Goal: Task Accomplishment & Management: Complete application form

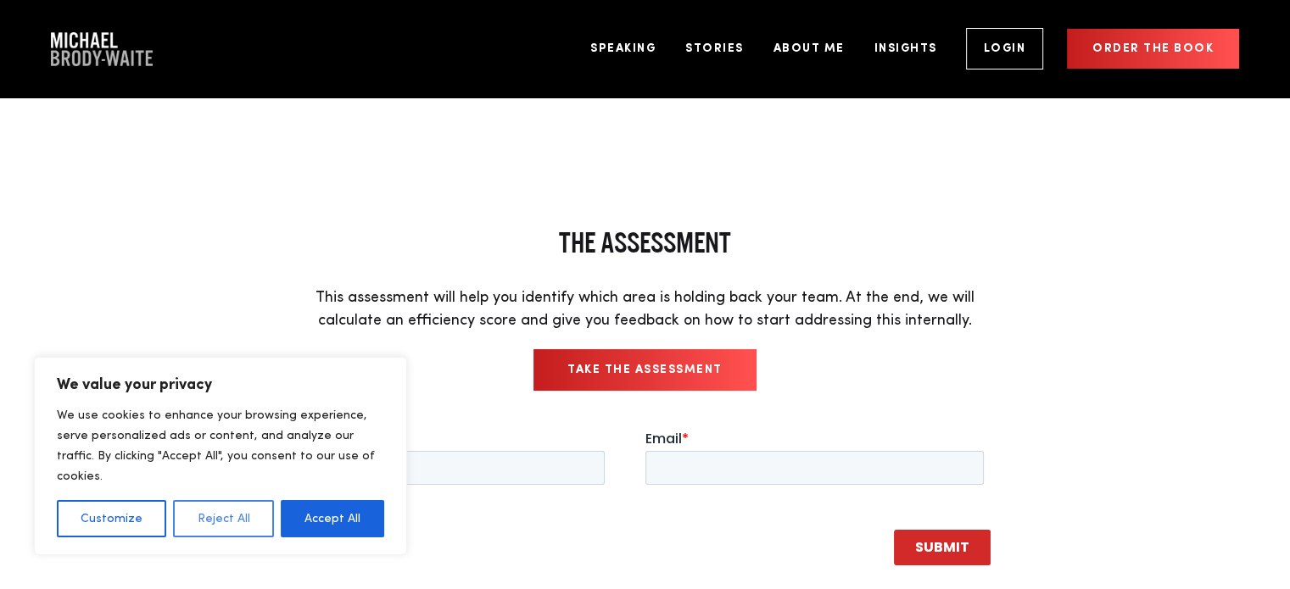
click at [227, 521] on button "Reject All" at bounding box center [223, 518] width 100 height 37
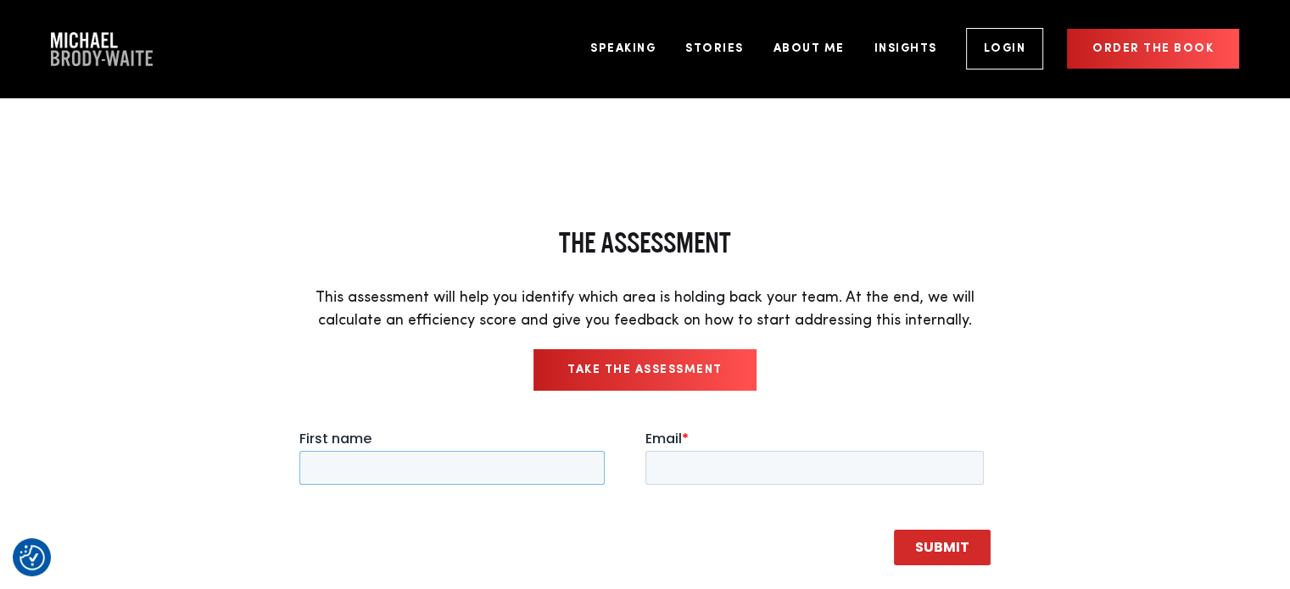
click at [401, 473] on input "First name" at bounding box center [451, 468] width 305 height 34
type input "[PERSON_NAME]"
click at [673, 473] on input "Email *" at bounding box center [814, 468] width 339 height 34
click at [468, 480] on input "[PERSON_NAME]" at bounding box center [451, 468] width 305 height 34
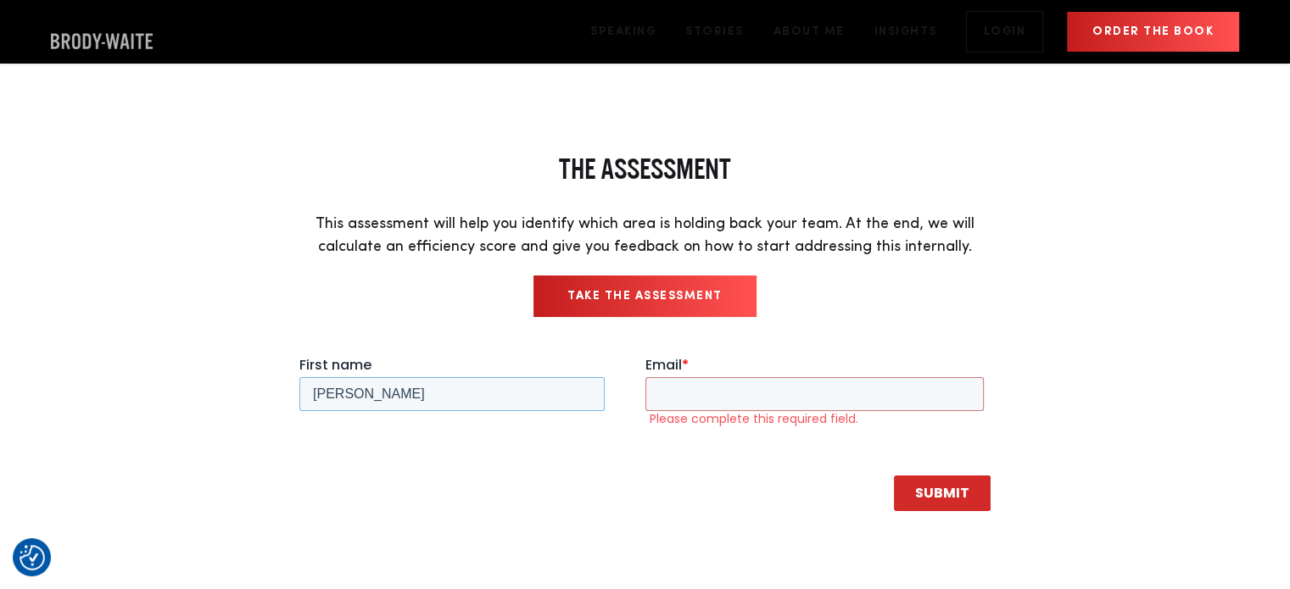
scroll to position [36, 0]
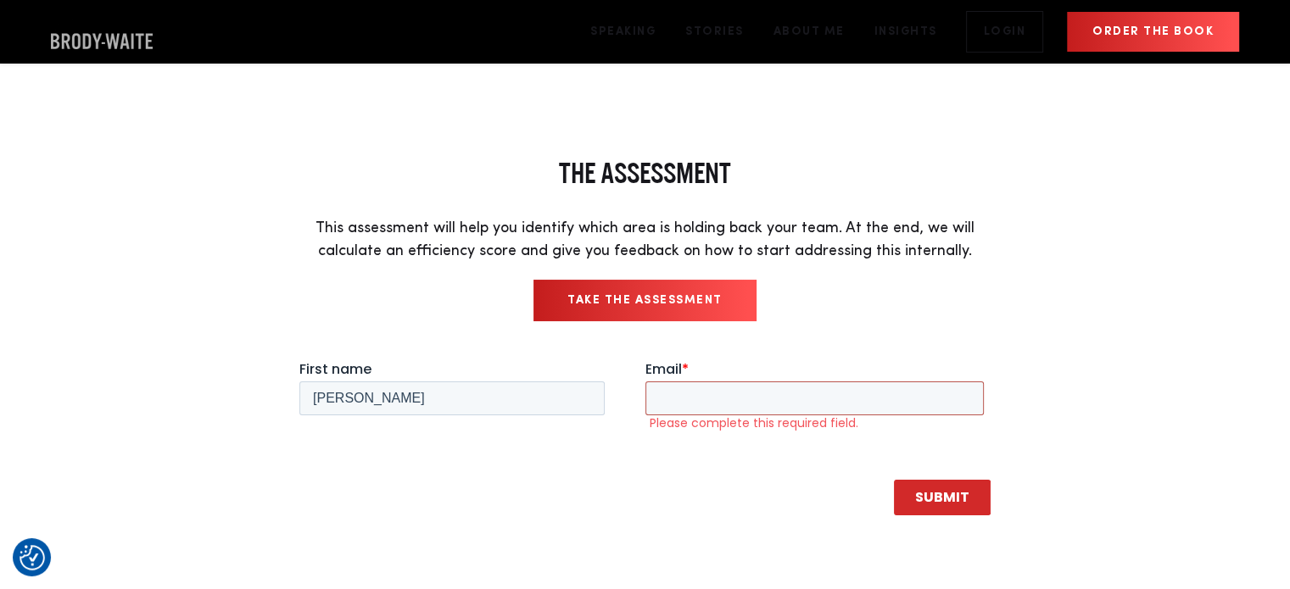
click at [695, 400] on input "Email *" at bounding box center [814, 399] width 339 height 34
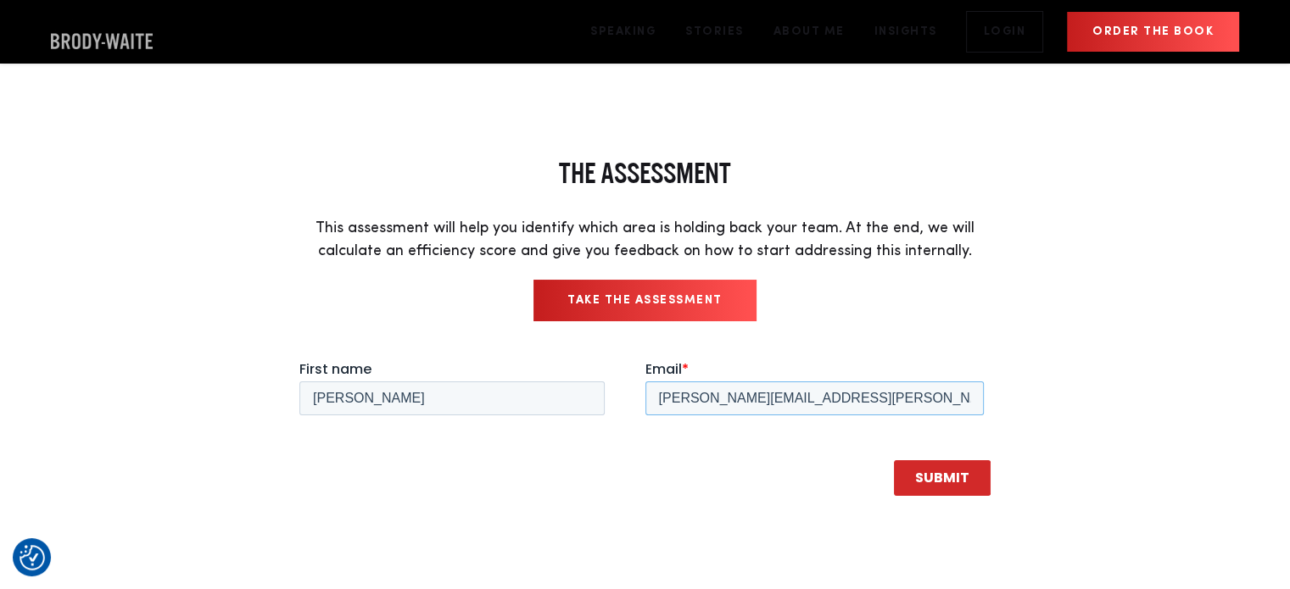
type input "[PERSON_NAME][EMAIL_ADDRESS][PERSON_NAME][DOMAIN_NAME]"
click at [1085, 335] on div "the Assessment This assessment will help you identify which area is holding bac…" at bounding box center [645, 332] width 1077 height 355
click at [937, 475] on input "SUBMIT" at bounding box center [942, 478] width 97 height 36
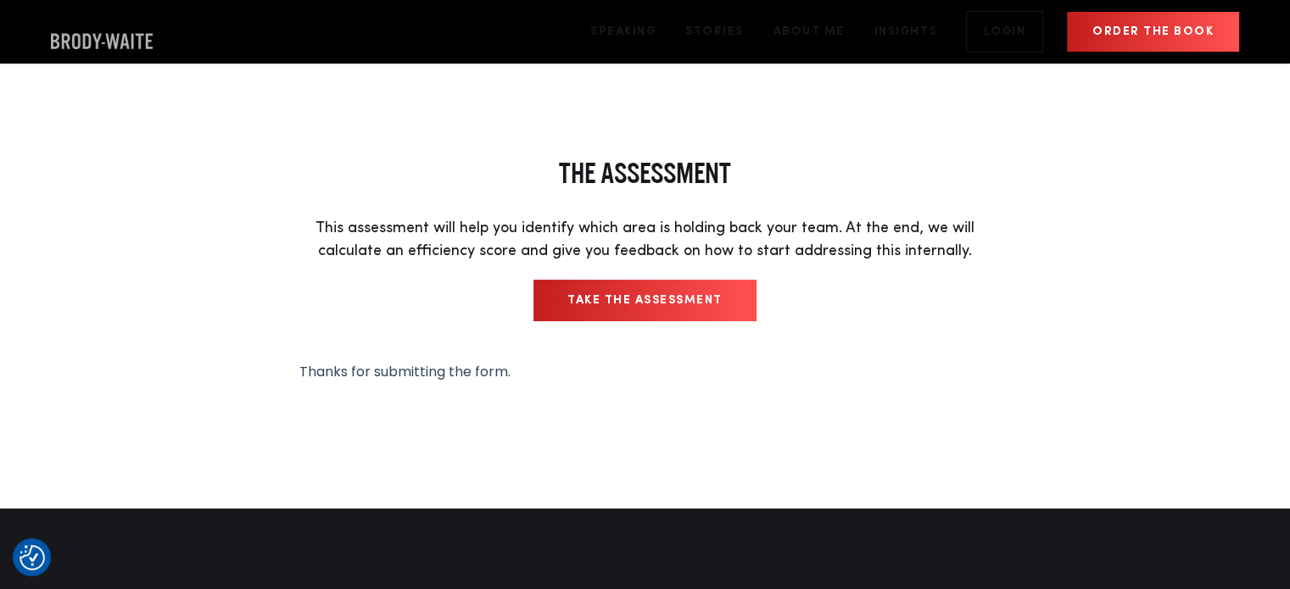
click at [635, 292] on link "Take the Assessment" at bounding box center [644, 301] width 223 height 42
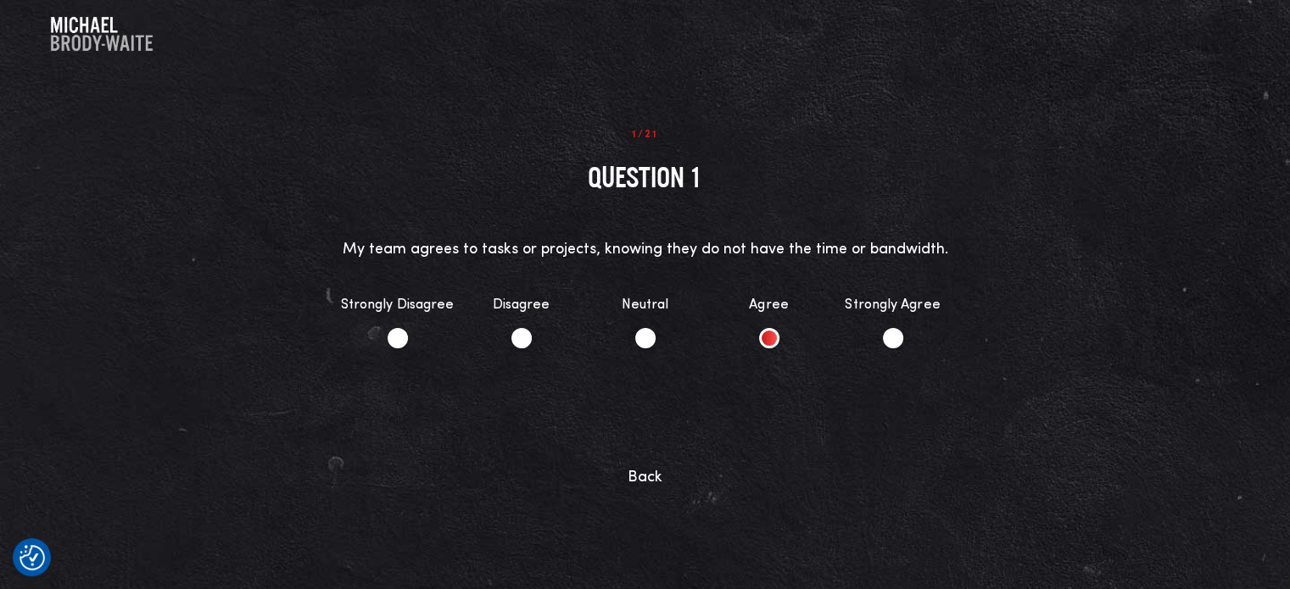
click at [767, 335] on li "Agree" at bounding box center [769, 321] width 124 height 87
click at [655, 424] on button "Continue" at bounding box center [645, 429] width 137 height 42
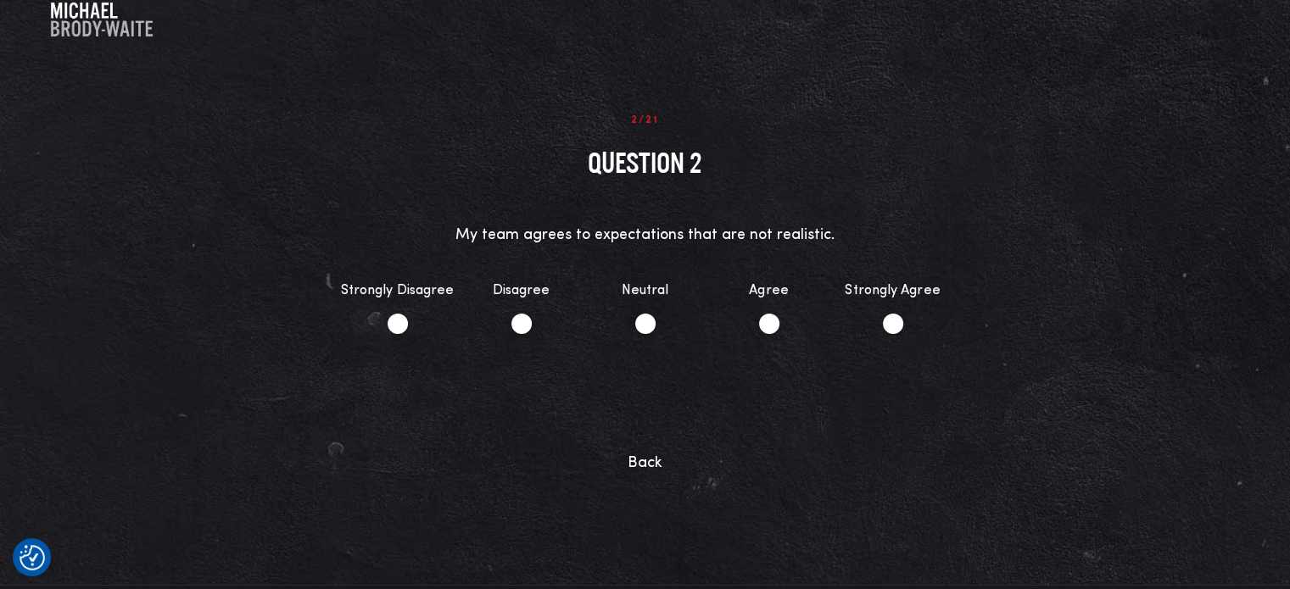
scroll to position [17, 0]
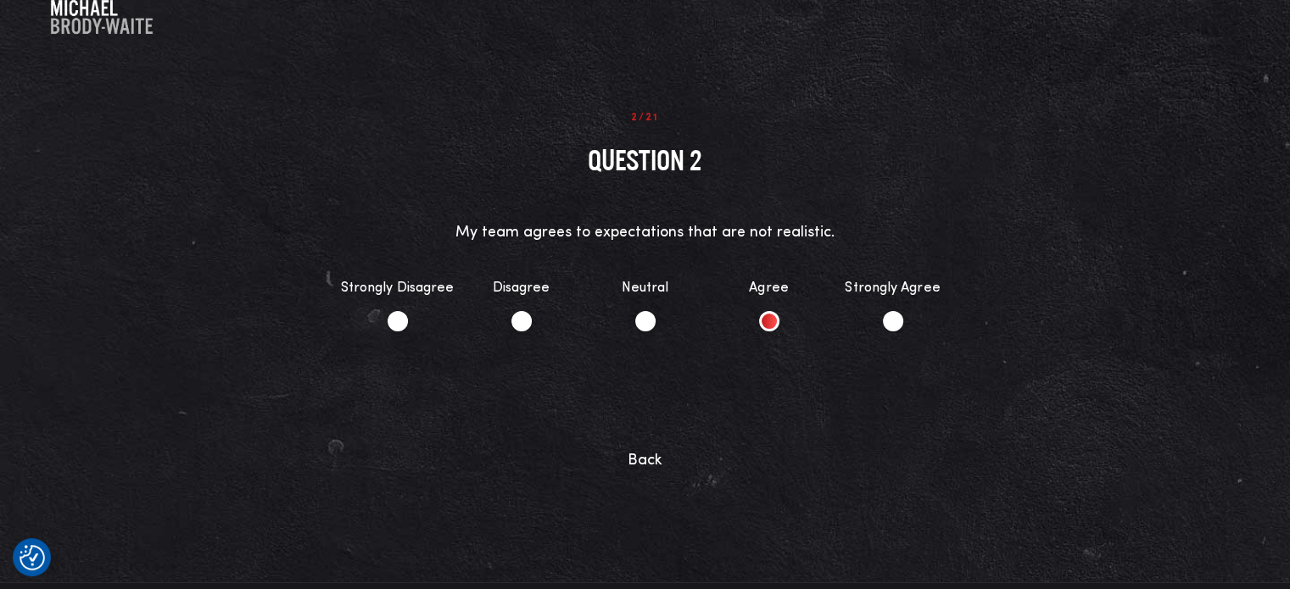
click at [767, 318] on li "Agree" at bounding box center [769, 304] width 124 height 87
click at [656, 410] on button "Continue" at bounding box center [645, 412] width 137 height 42
click at [770, 321] on li "Agree" at bounding box center [769, 304] width 124 height 87
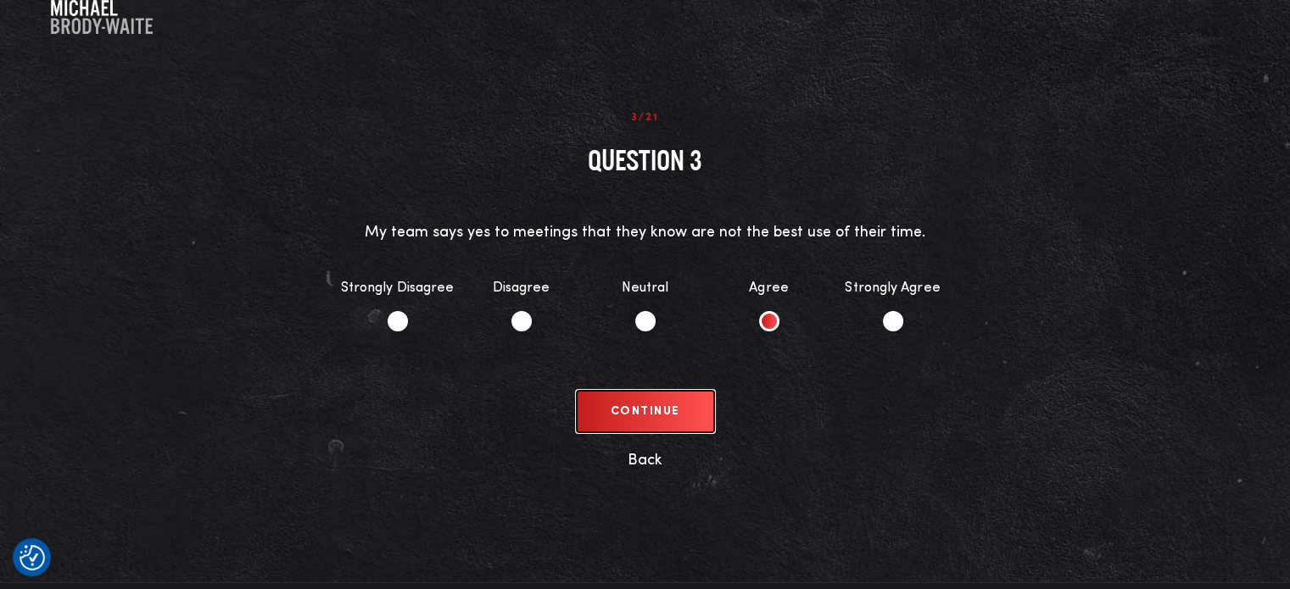
click at [654, 408] on button "Continue" at bounding box center [645, 412] width 137 height 42
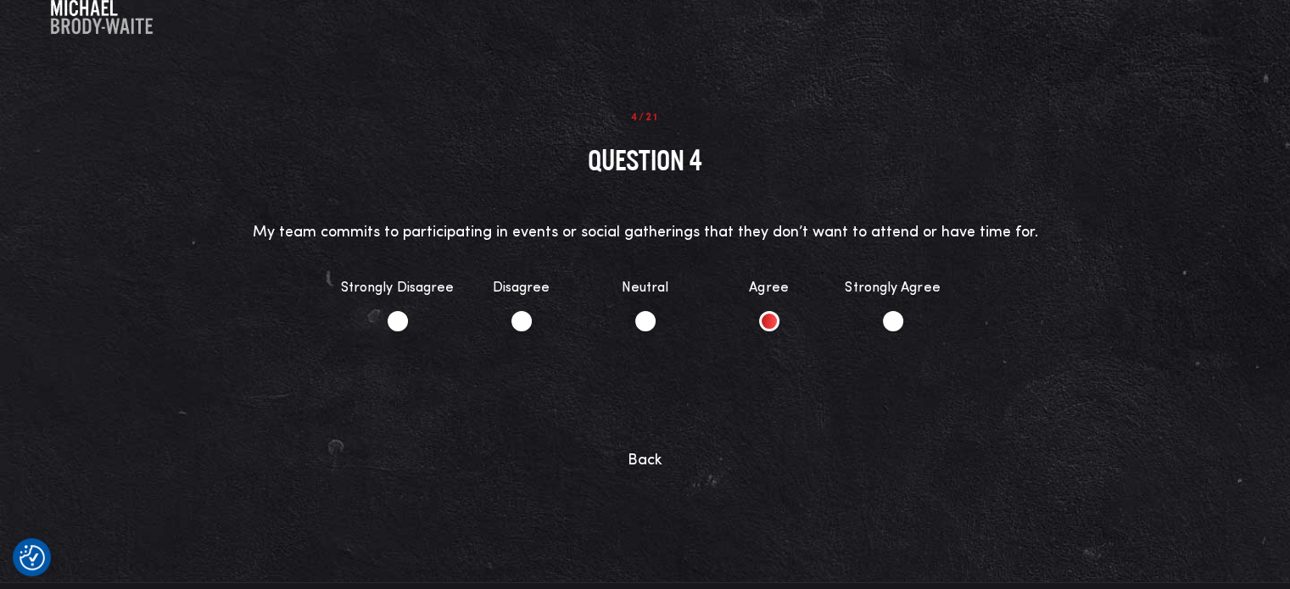
click at [767, 321] on li "Agree" at bounding box center [769, 304] width 124 height 87
click at [648, 400] on button "Continue" at bounding box center [645, 412] width 137 height 42
click at [641, 317] on li "Neutral" at bounding box center [645, 304] width 124 height 87
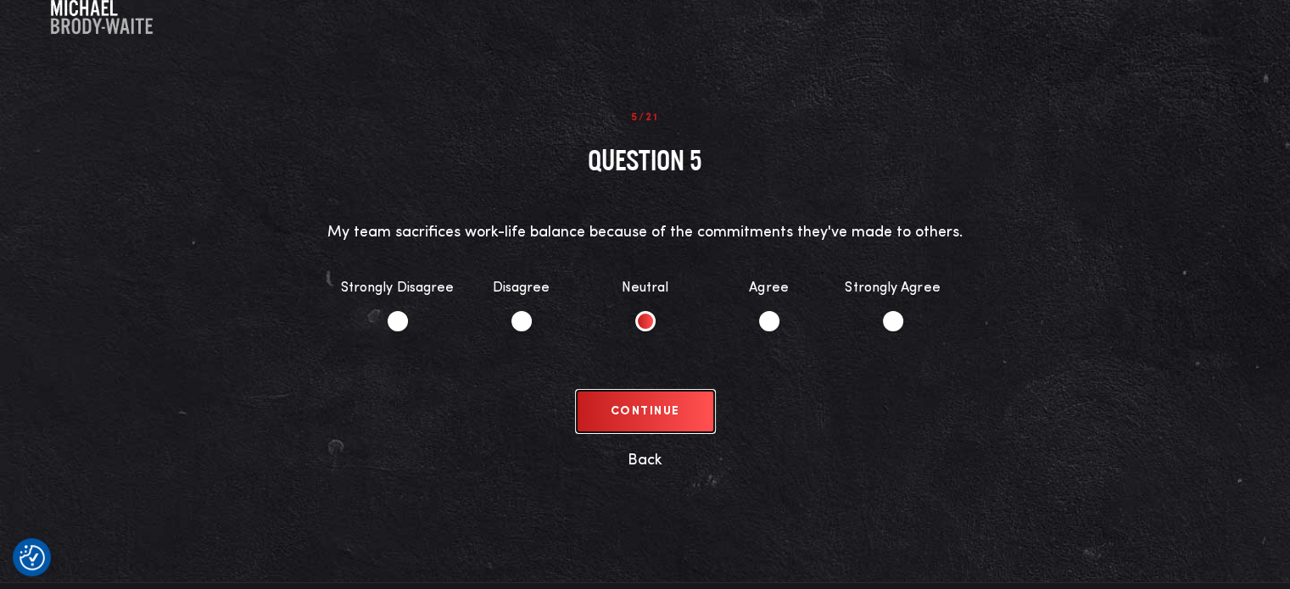
click at [633, 401] on button "Continue" at bounding box center [645, 412] width 137 height 42
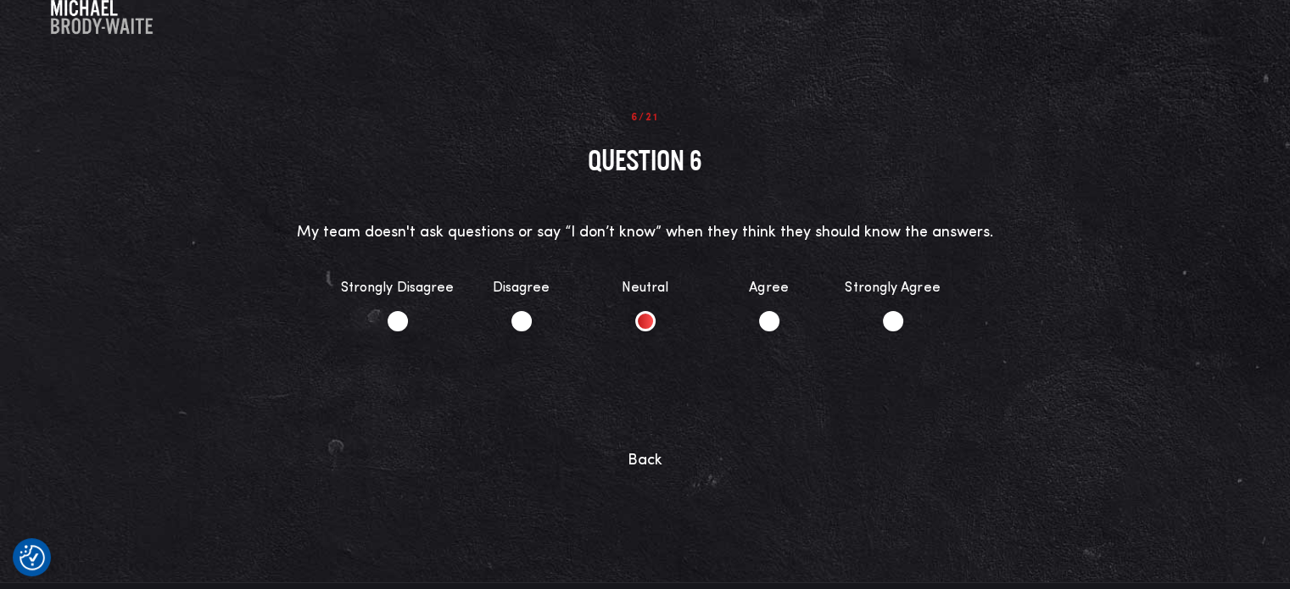
click at [644, 320] on li "Neutral" at bounding box center [645, 304] width 124 height 87
click at [653, 404] on button "Continue" at bounding box center [645, 412] width 137 height 42
click at [516, 318] on li "Disagree" at bounding box center [522, 304] width 124 height 87
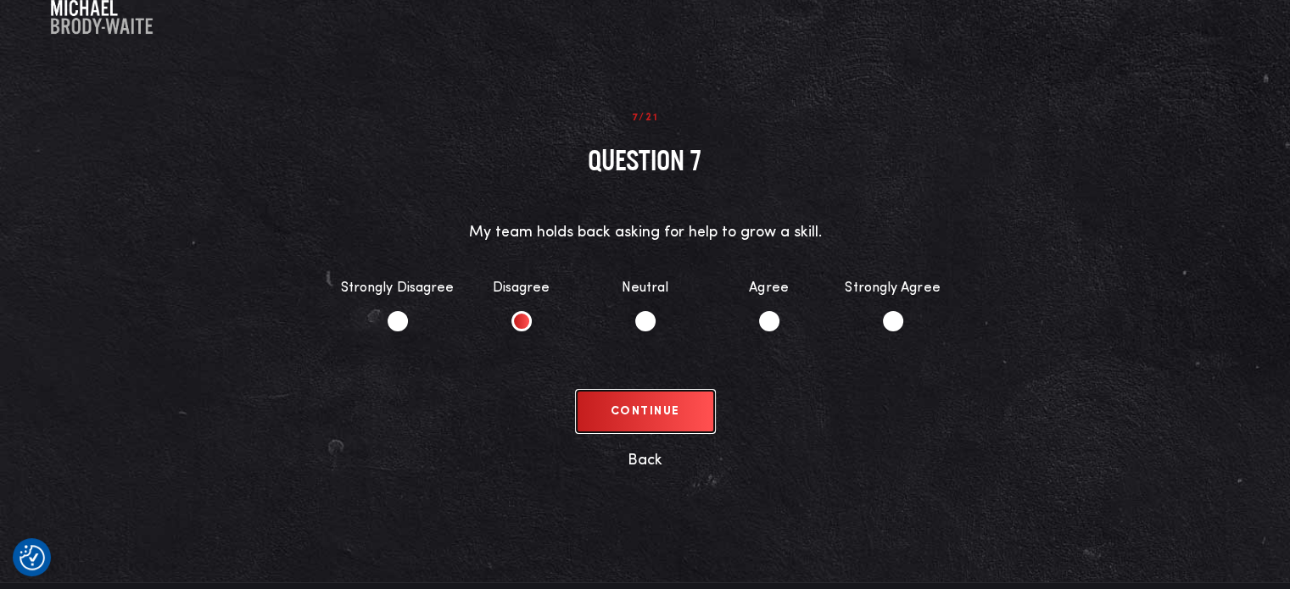
click at [644, 404] on button "Continue" at bounding box center [645, 412] width 137 height 42
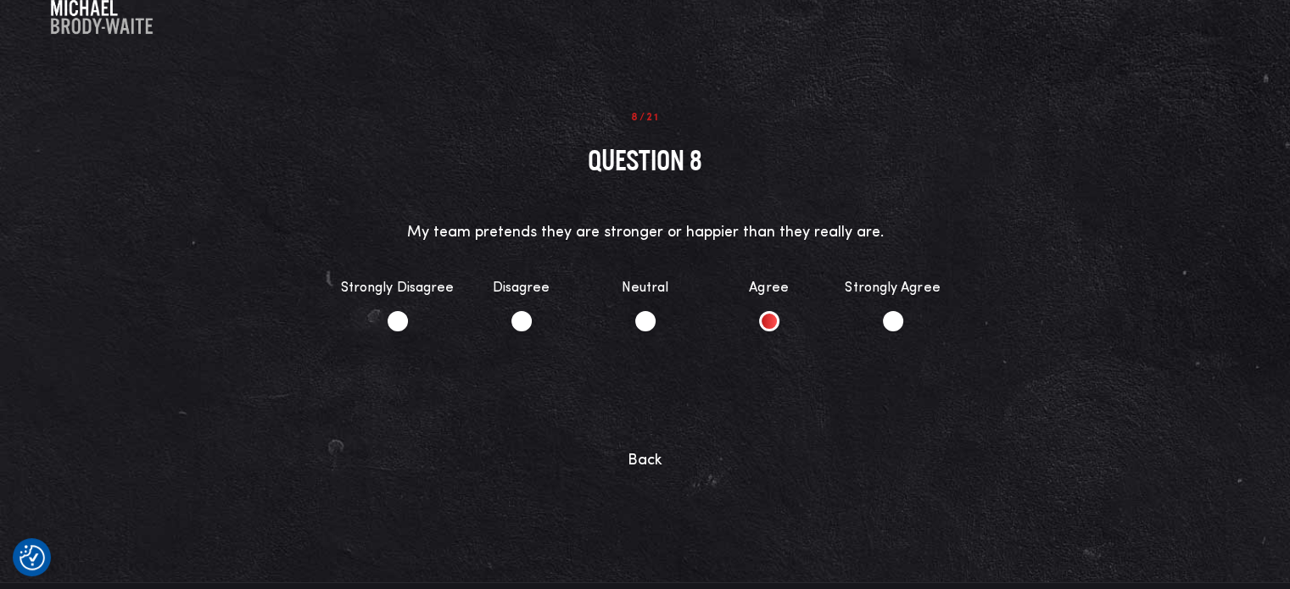
click at [768, 315] on li "Agree" at bounding box center [769, 304] width 124 height 87
click at [644, 410] on button "Continue" at bounding box center [645, 412] width 137 height 42
click at [767, 316] on li "Agree" at bounding box center [769, 304] width 124 height 87
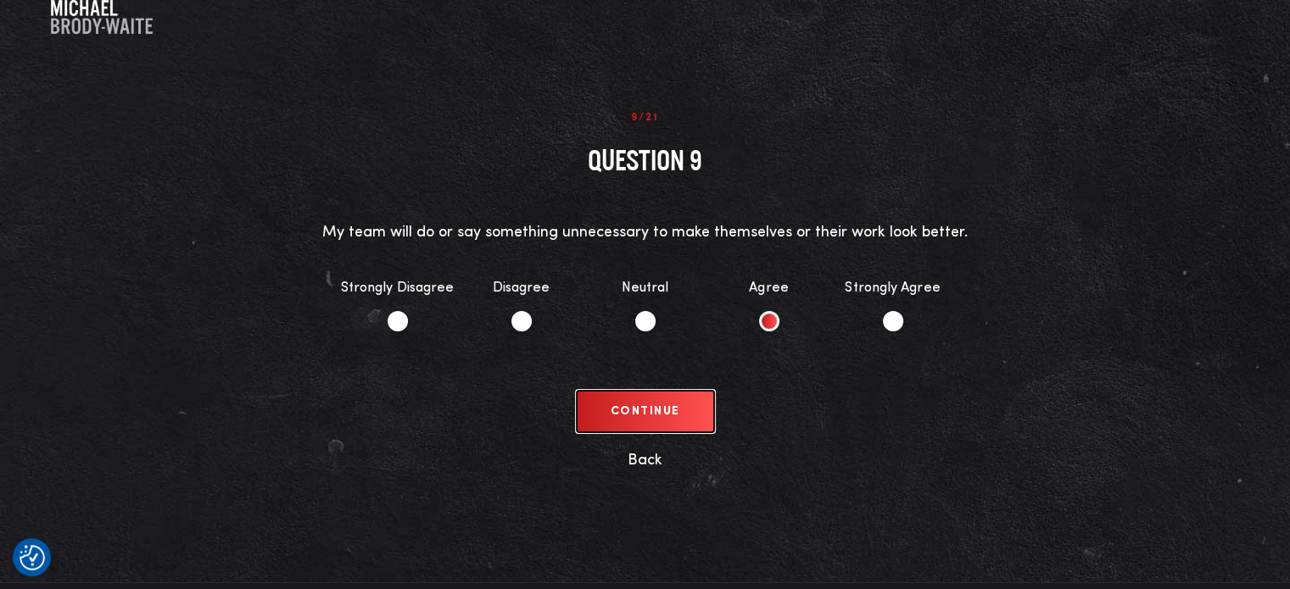
click at [638, 409] on button "Continue" at bounding box center [645, 412] width 137 height 42
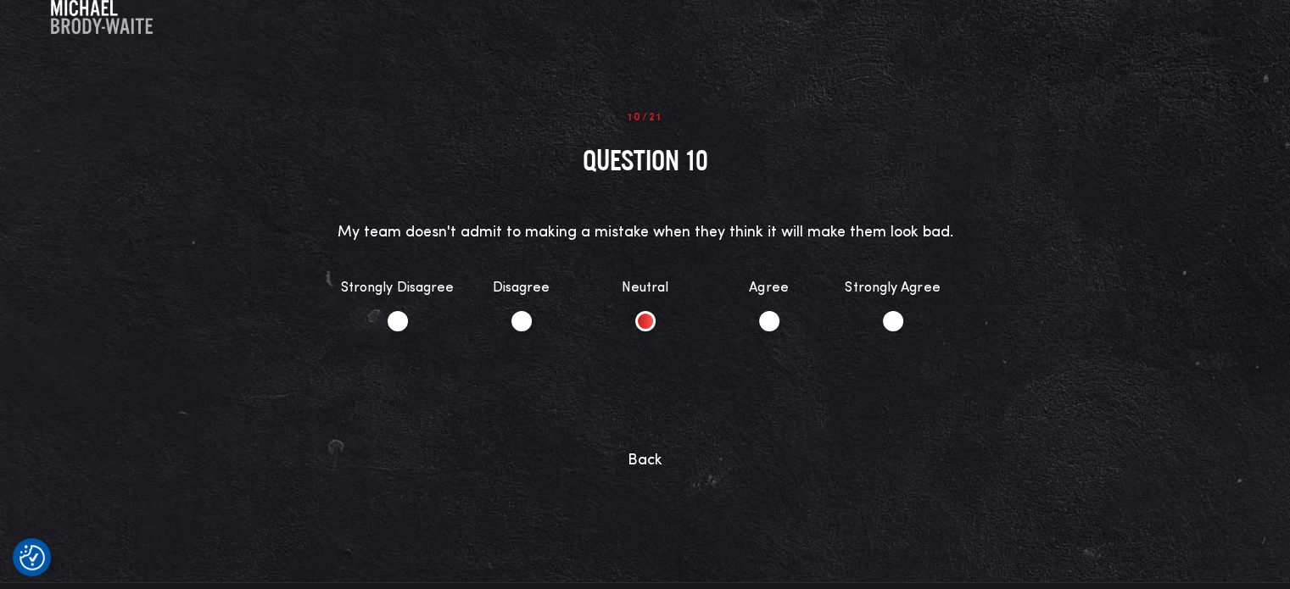
click at [641, 318] on li "Neutral" at bounding box center [645, 304] width 124 height 87
click at [643, 413] on button "Continue" at bounding box center [645, 412] width 137 height 42
click at [767, 315] on li "Agree" at bounding box center [769, 304] width 124 height 87
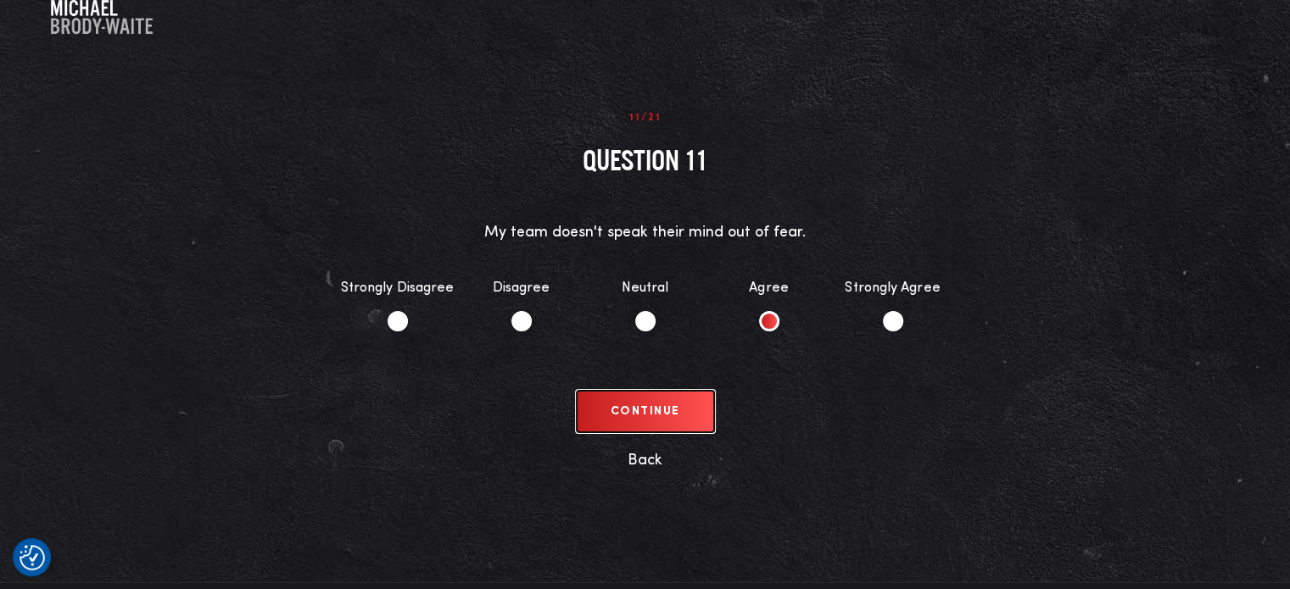
click at [637, 410] on button "Continue" at bounding box center [645, 412] width 137 height 42
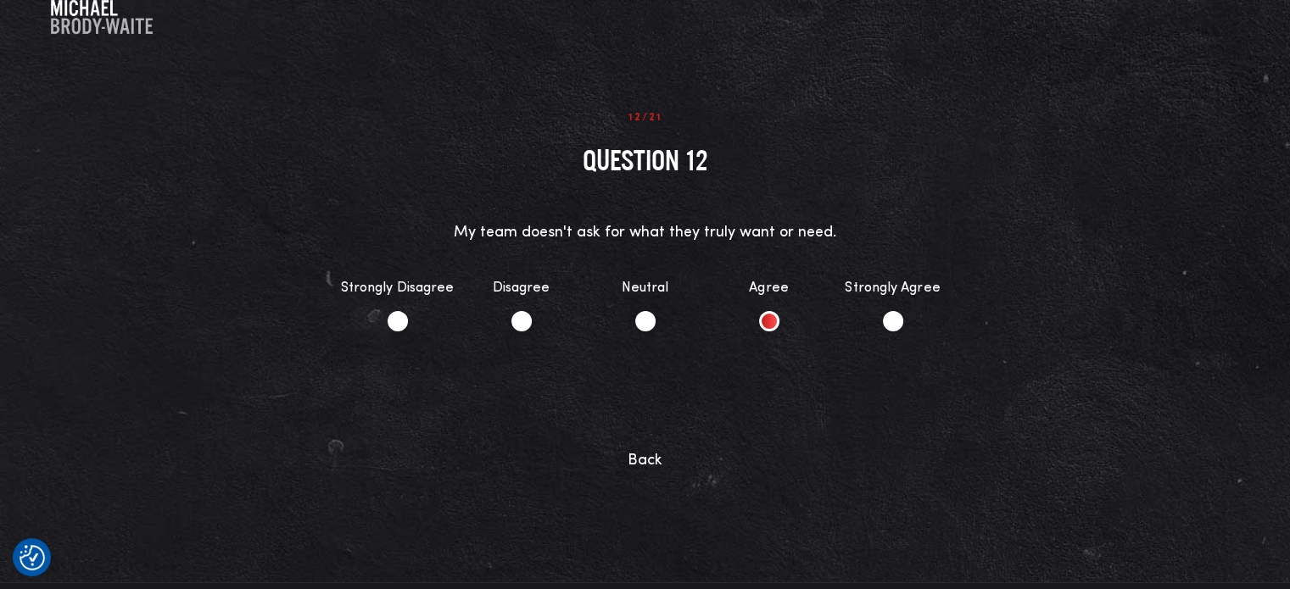
click at [770, 317] on li "Agree" at bounding box center [769, 304] width 124 height 87
click at [651, 404] on button "Continue" at bounding box center [645, 412] width 137 height 42
click at [644, 318] on li "Neutral" at bounding box center [645, 304] width 124 height 87
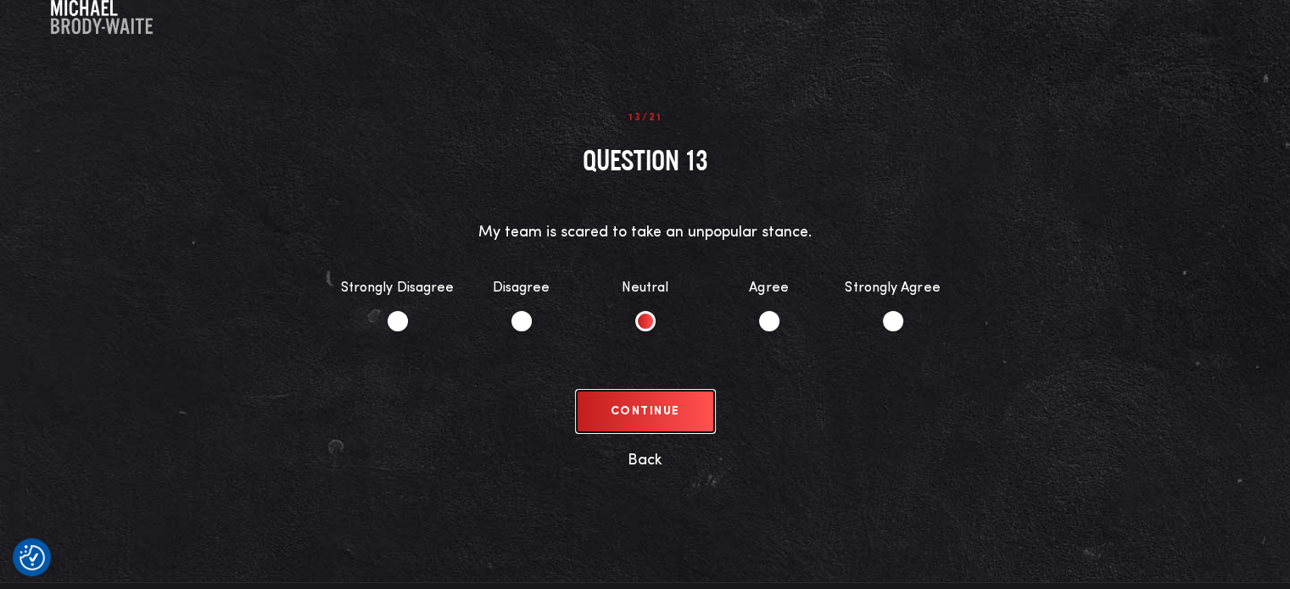
click at [646, 404] on button "Continue" at bounding box center [645, 412] width 137 height 42
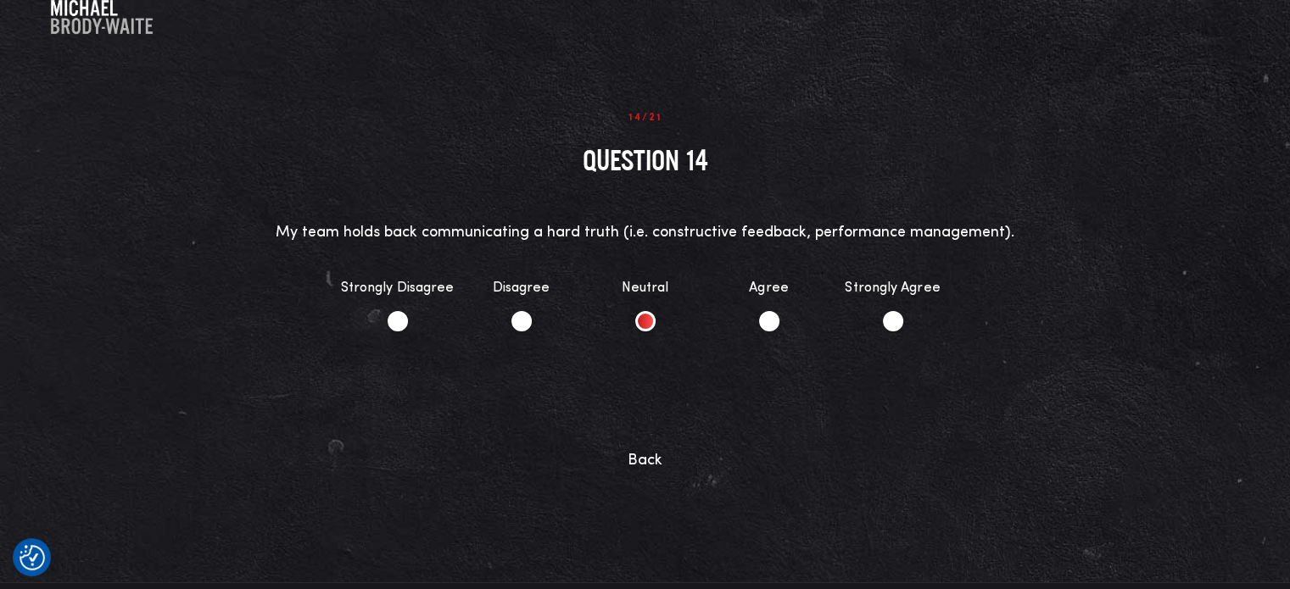
click at [644, 319] on li "Neutral" at bounding box center [645, 304] width 124 height 87
click at [651, 413] on button "Continue" at bounding box center [645, 412] width 137 height 42
click at [764, 320] on li "Agree" at bounding box center [769, 304] width 124 height 87
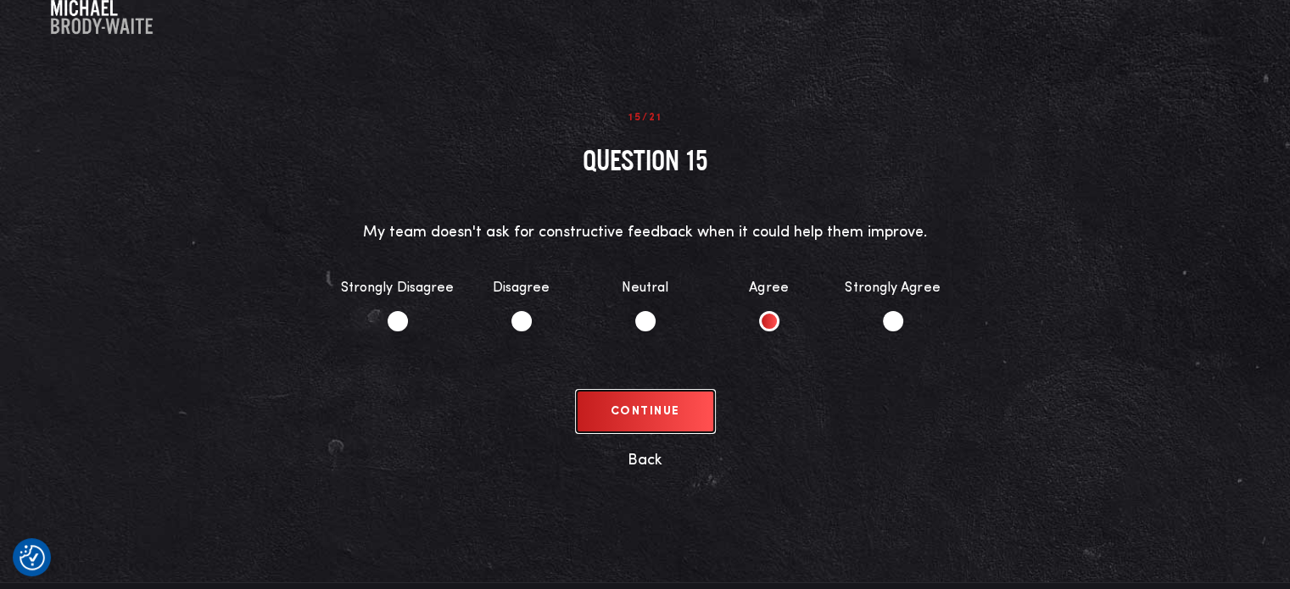
click at [627, 405] on button "Continue" at bounding box center [645, 412] width 137 height 42
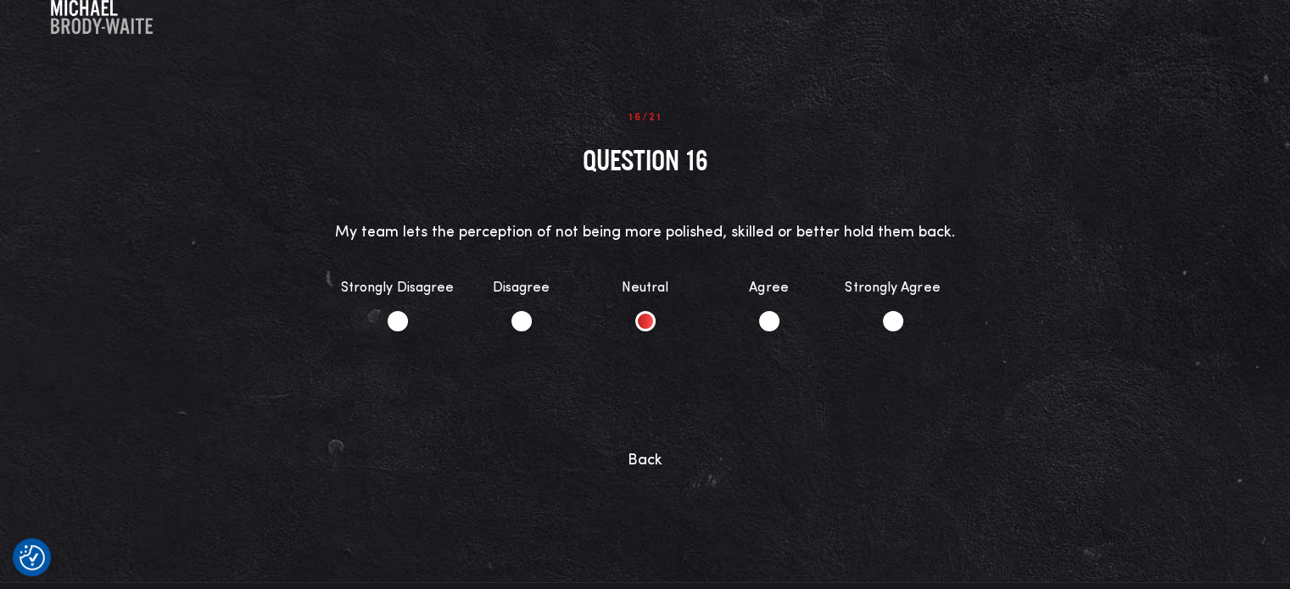
click at [641, 315] on li "Neutral" at bounding box center [645, 304] width 124 height 87
click at [648, 406] on button "Continue" at bounding box center [645, 412] width 137 height 42
click at [773, 315] on li "Agree" at bounding box center [769, 304] width 124 height 87
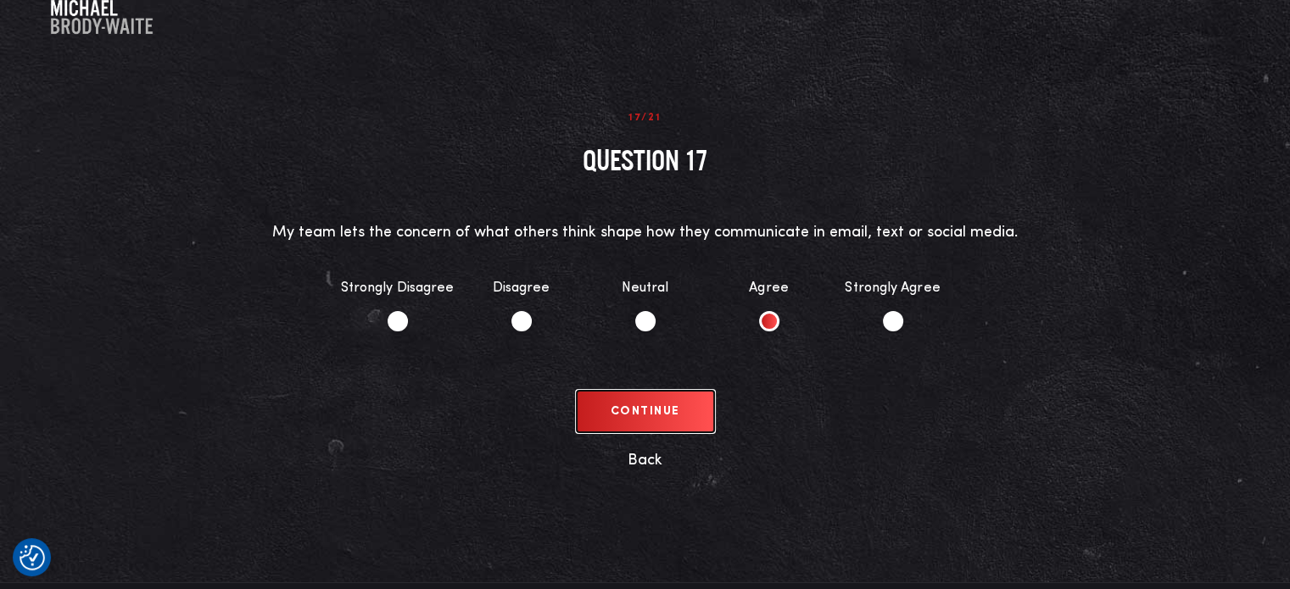
click at [647, 404] on button "Continue" at bounding box center [645, 412] width 137 height 42
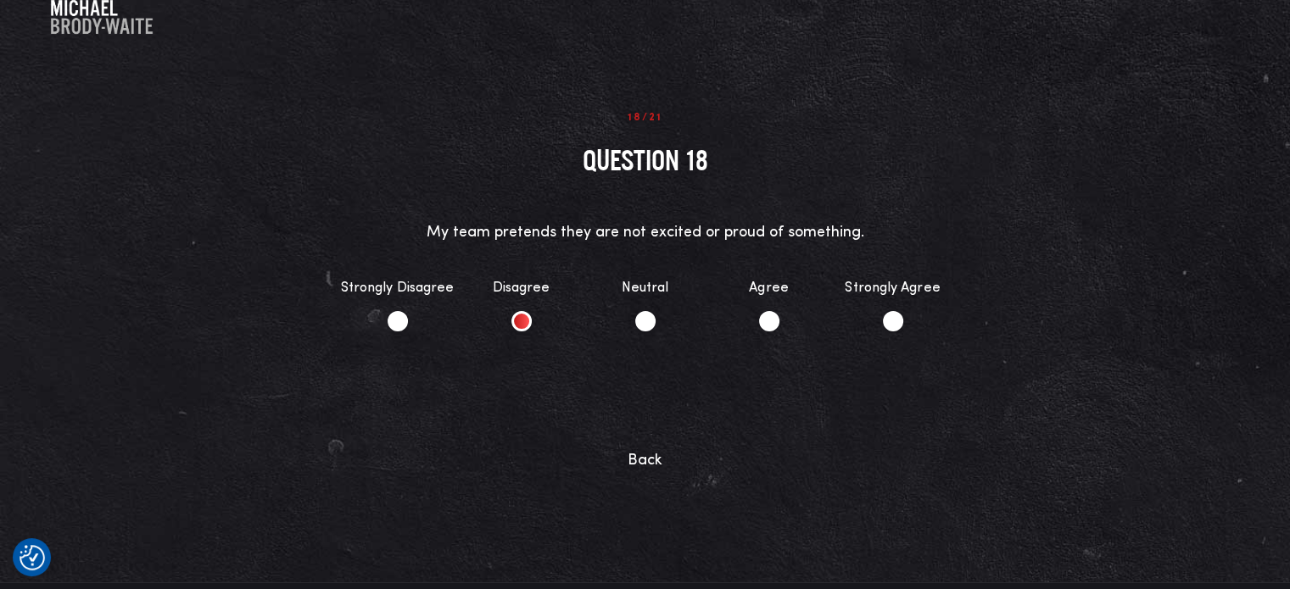
click at [516, 310] on li "Disagree" at bounding box center [522, 304] width 124 height 87
click at [636, 408] on button "Continue" at bounding box center [645, 412] width 137 height 42
click at [769, 318] on li "Agree" at bounding box center [769, 304] width 124 height 87
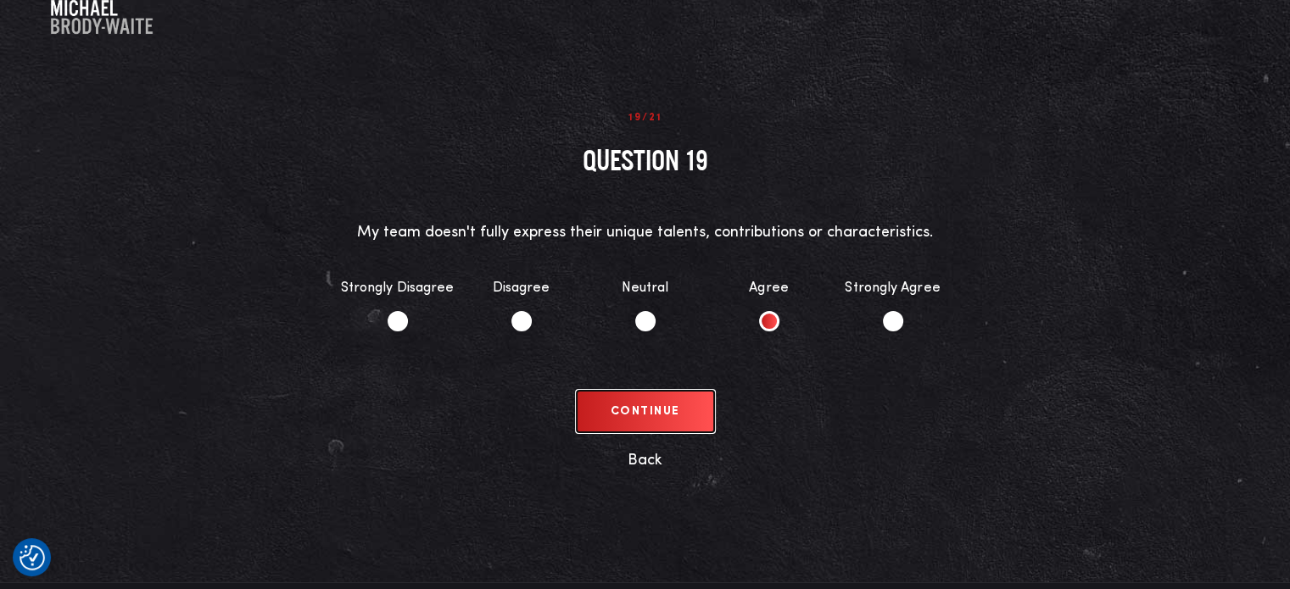
click at [639, 412] on button "Continue" at bounding box center [645, 412] width 137 height 42
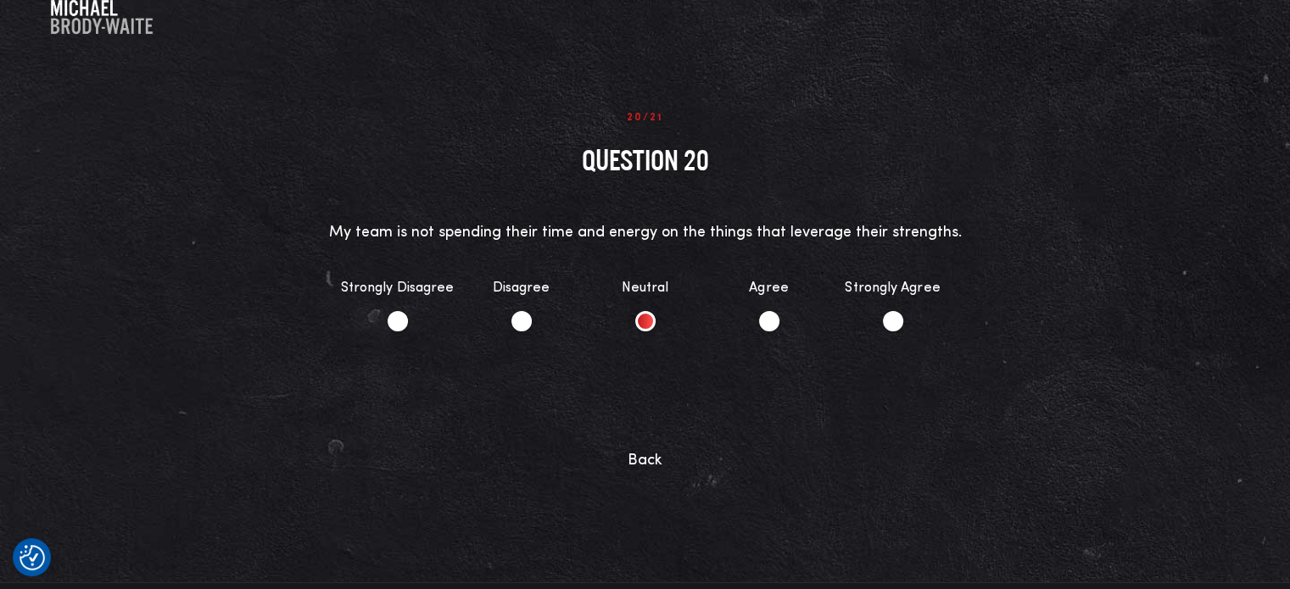
click at [642, 311] on li "Neutral" at bounding box center [645, 304] width 124 height 87
click at [647, 413] on button "Continue" at bounding box center [645, 412] width 137 height 42
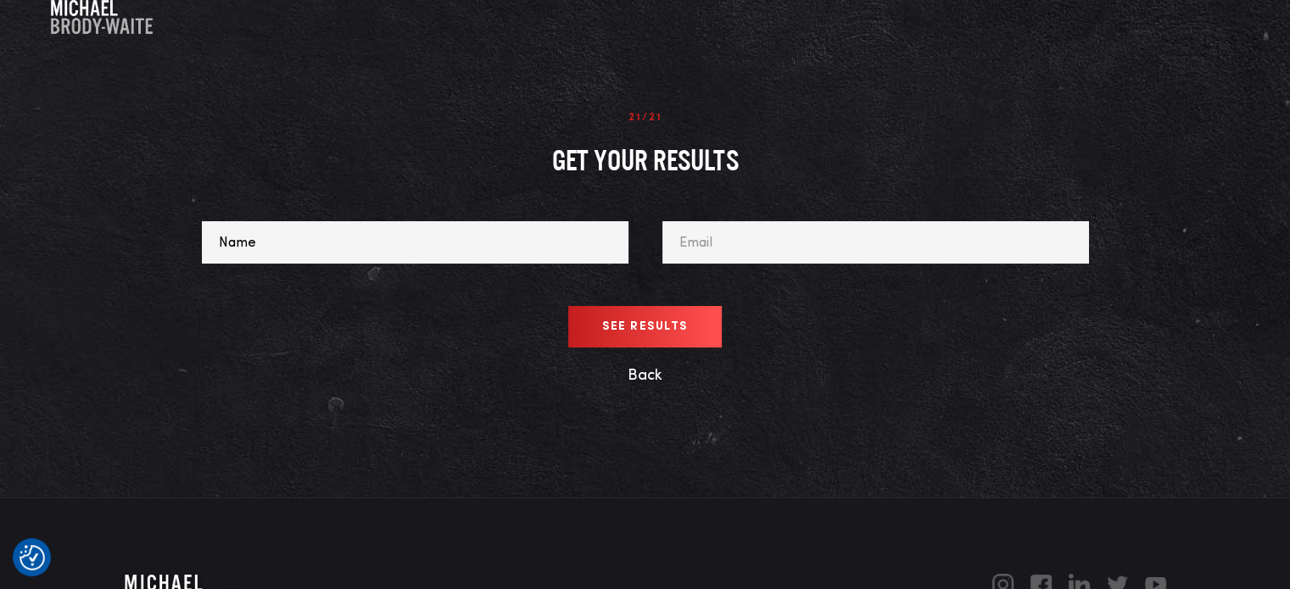
click at [265, 244] on input "text" at bounding box center [415, 242] width 427 height 42
type input "Christopher Goesman"
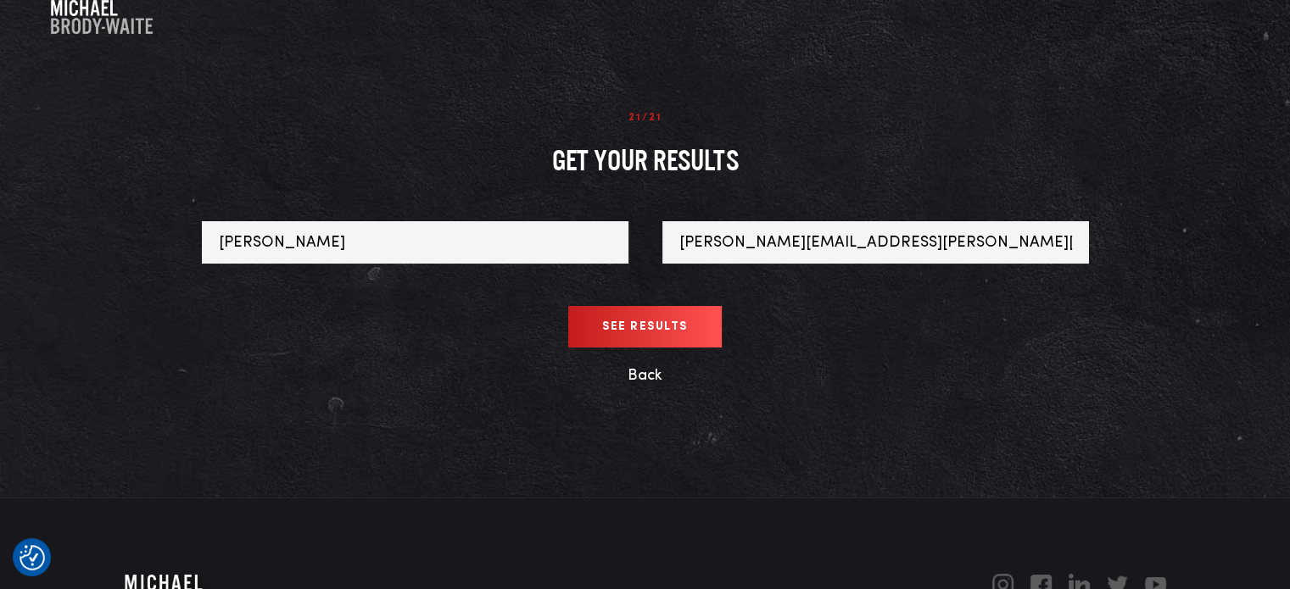
type input "[PERSON_NAME][EMAIL_ADDRESS][PERSON_NAME][DOMAIN_NAME]"
click at [622, 328] on input "See Results" at bounding box center [644, 327] width 153 height 42
